Goal: Check status

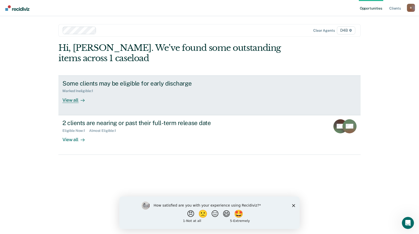
click at [76, 100] on div "View all" at bounding box center [76, 98] width 28 height 10
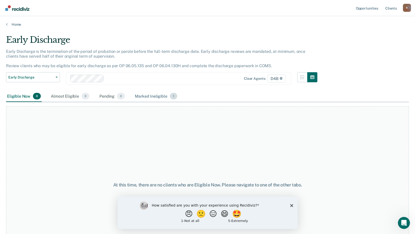
click at [167, 95] on div "Marked Ineligible 1" at bounding box center [156, 96] width 44 height 11
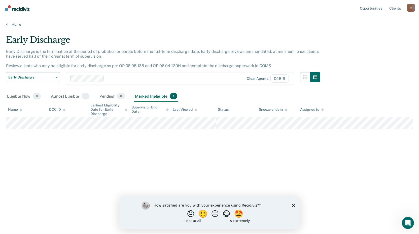
drag, startPoint x: 167, startPoint y: 95, endPoint x: 356, endPoint y: 147, distance: 195.8
click at [356, 147] on div "Early Discharge Early Discharge is the termination of the period of probation o…" at bounding box center [209, 116] width 407 height 162
click at [241, 117] on th "Status" at bounding box center [236, 109] width 41 height 15
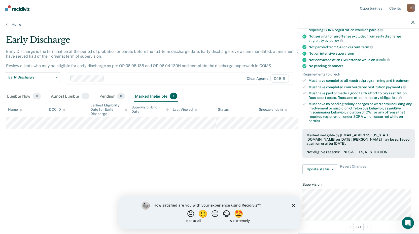
scroll to position [76, 0]
click at [411, 21] on icon "button" at bounding box center [413, 23] width 4 height 4
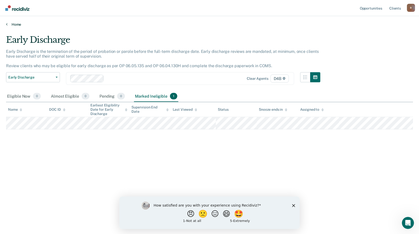
click at [8, 24] on link "Home" at bounding box center [209, 24] width 407 height 5
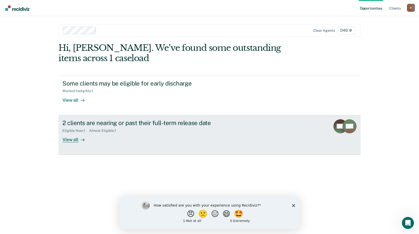
click at [130, 123] on div "2 clients are nearing or past their full-term release date" at bounding box center [150, 122] width 177 height 7
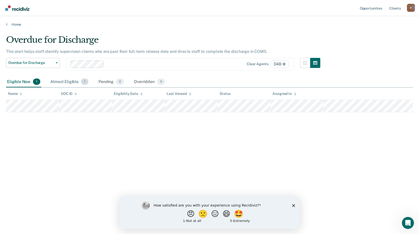
click at [73, 81] on div "Almost Eligible 1" at bounding box center [69, 82] width 40 height 11
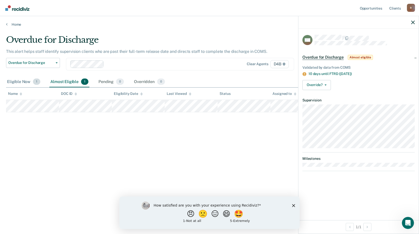
click at [19, 79] on div "Eligible Now 1" at bounding box center [23, 82] width 35 height 11
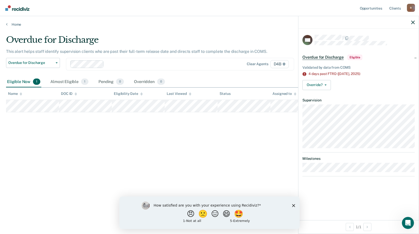
click at [407, 18] on div at bounding box center [358, 22] width 120 height 13
